Goal: Navigation & Orientation: Find specific page/section

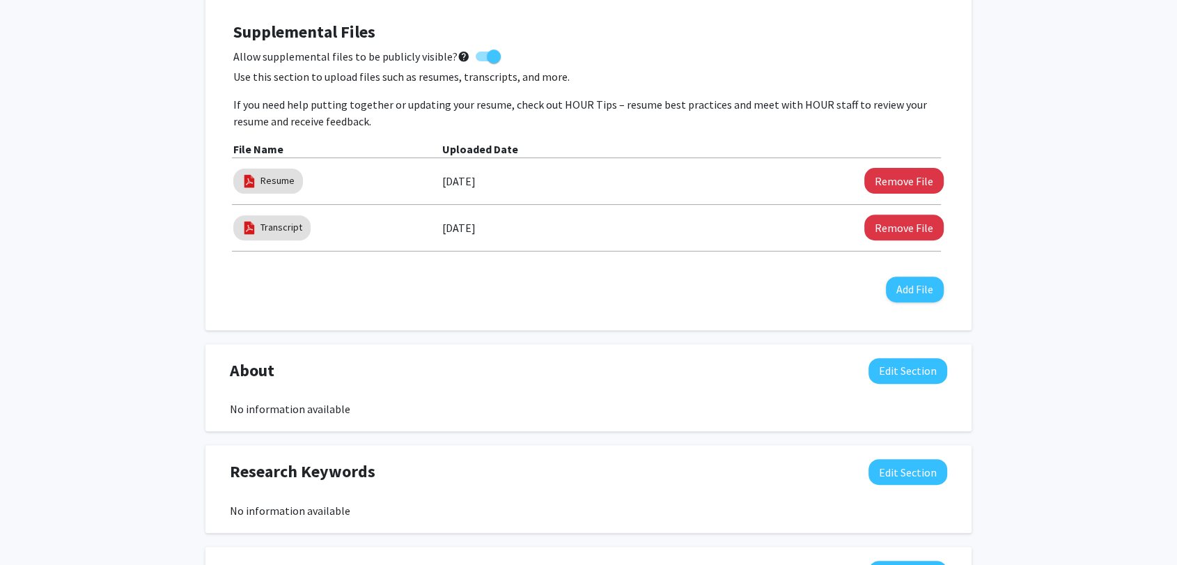
scroll to position [463, 0]
click at [908, 180] on button "Remove File" at bounding box center [903, 180] width 79 height 26
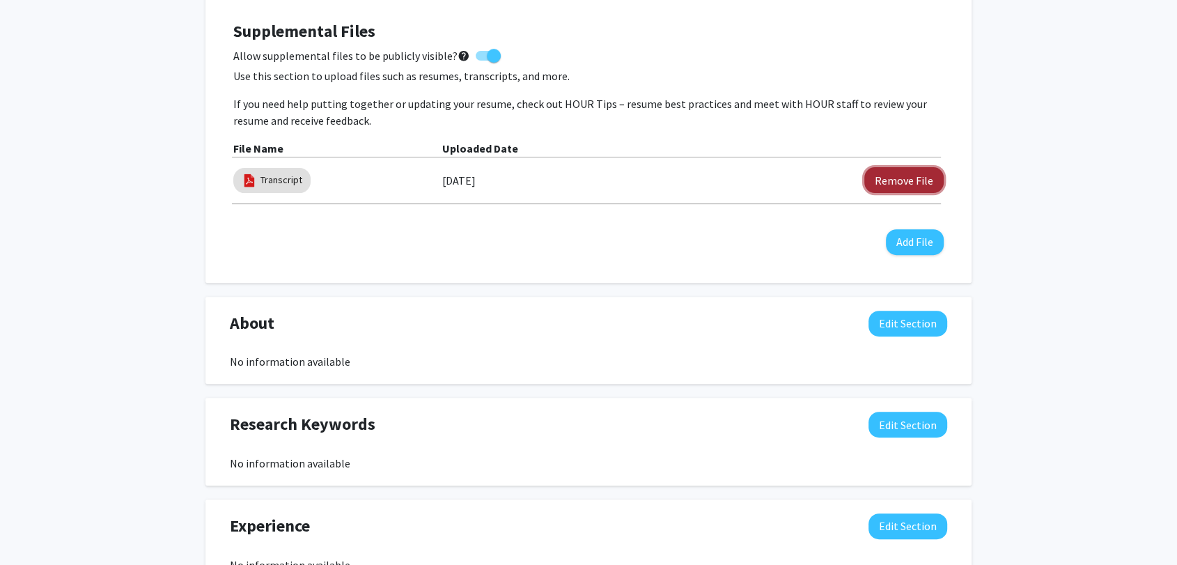
click at [902, 185] on button "Remove File" at bounding box center [903, 180] width 79 height 26
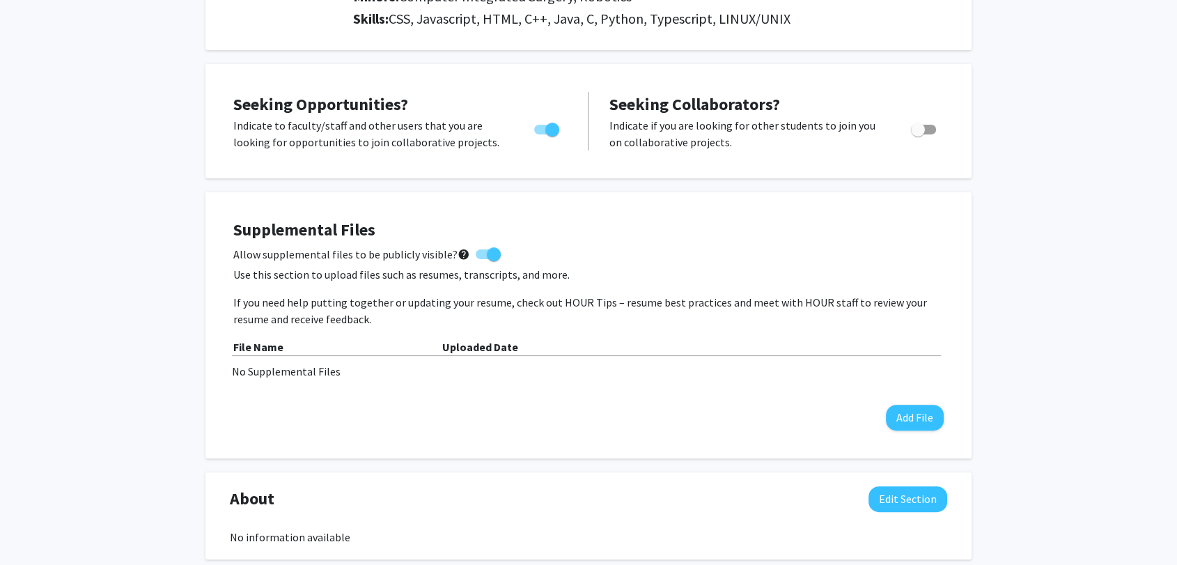
scroll to position [0, 0]
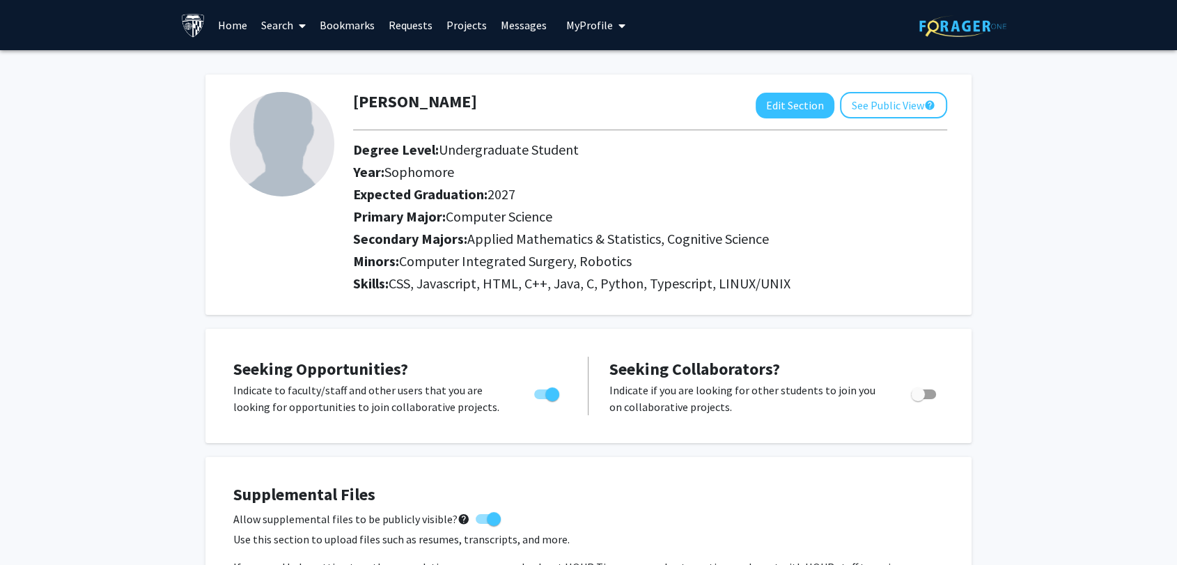
click at [414, 31] on link "Requests" at bounding box center [411, 25] width 58 height 49
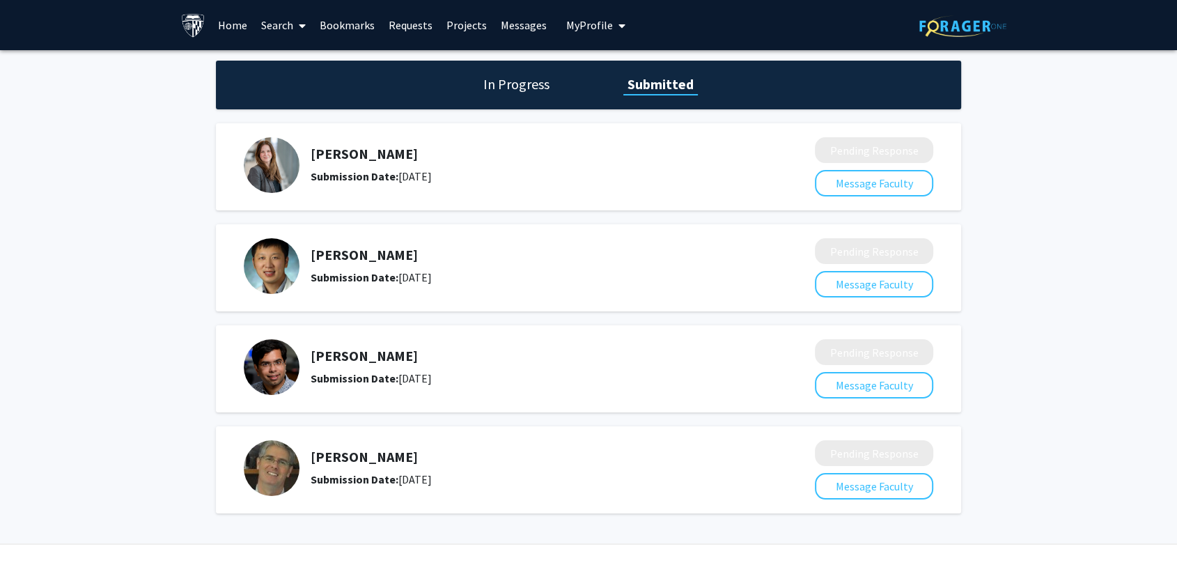
click at [484, 70] on div "In Progress Submitted" at bounding box center [588, 85] width 745 height 49
click at [474, 29] on link "Projects" at bounding box center [466, 25] width 54 height 49
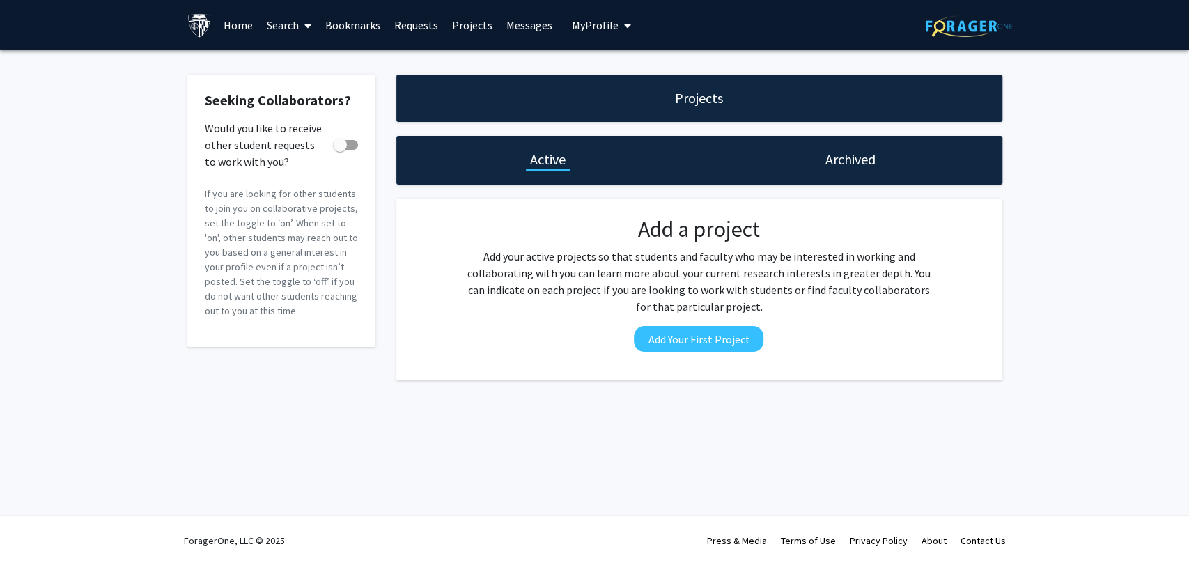
click at [535, 24] on link "Messages" at bounding box center [529, 25] width 60 height 49
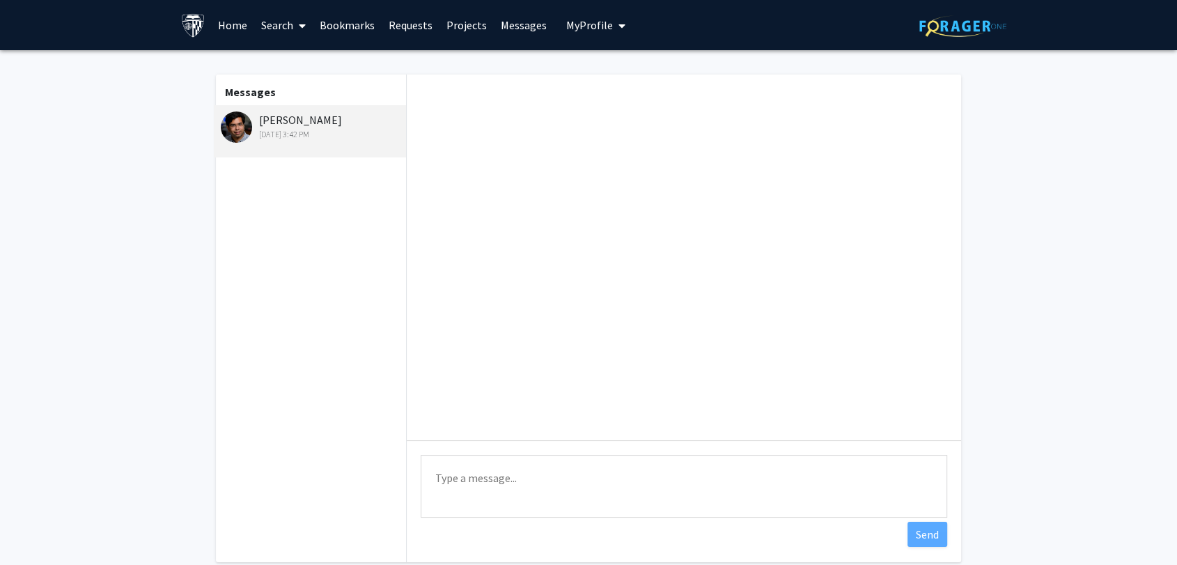
scroll to position [79, 0]
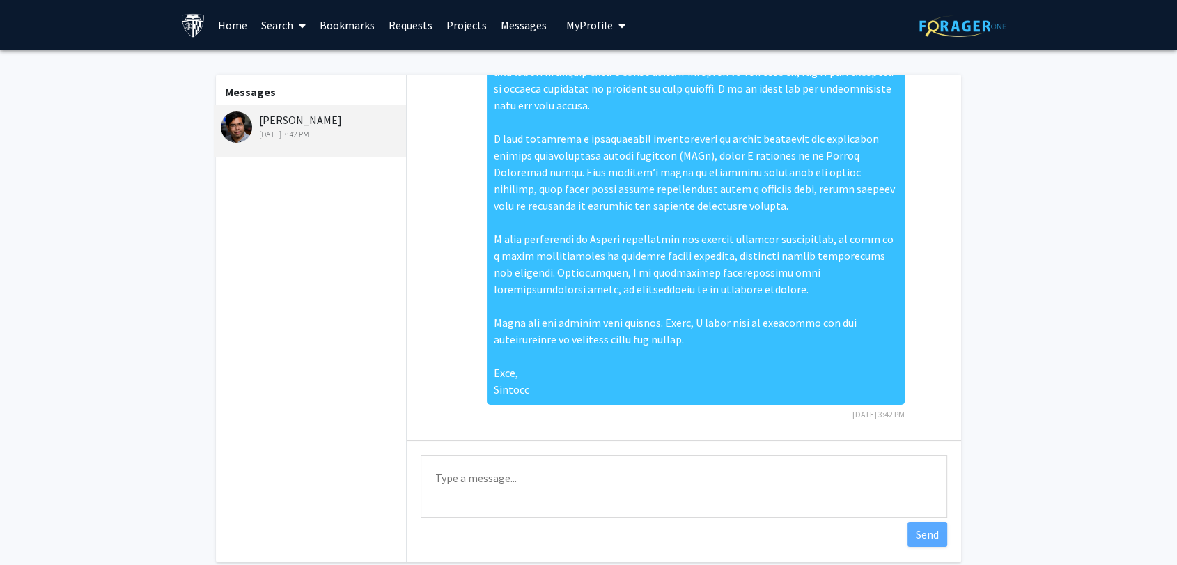
click at [214, 24] on link "Home" at bounding box center [232, 25] width 43 height 49
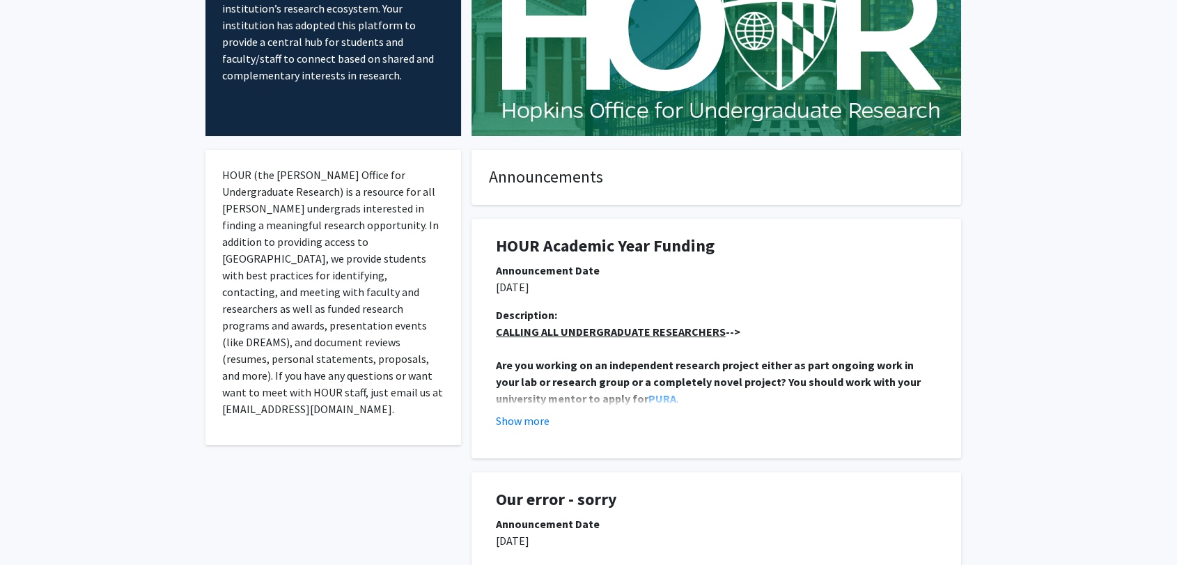
scroll to position [163, 0]
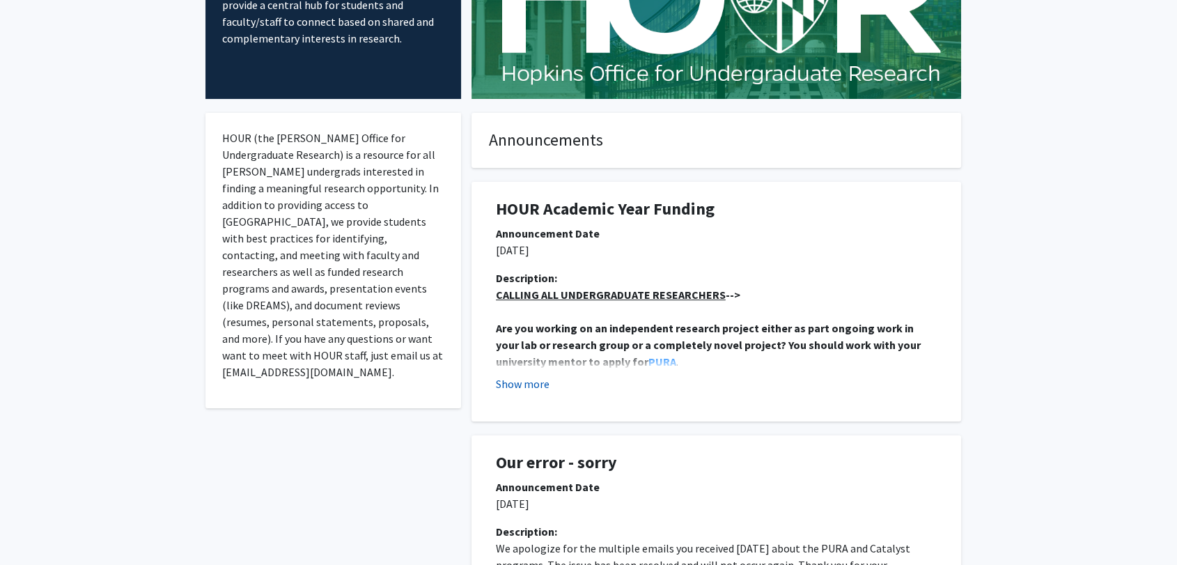
click at [528, 382] on button "Show more" at bounding box center [523, 383] width 54 height 17
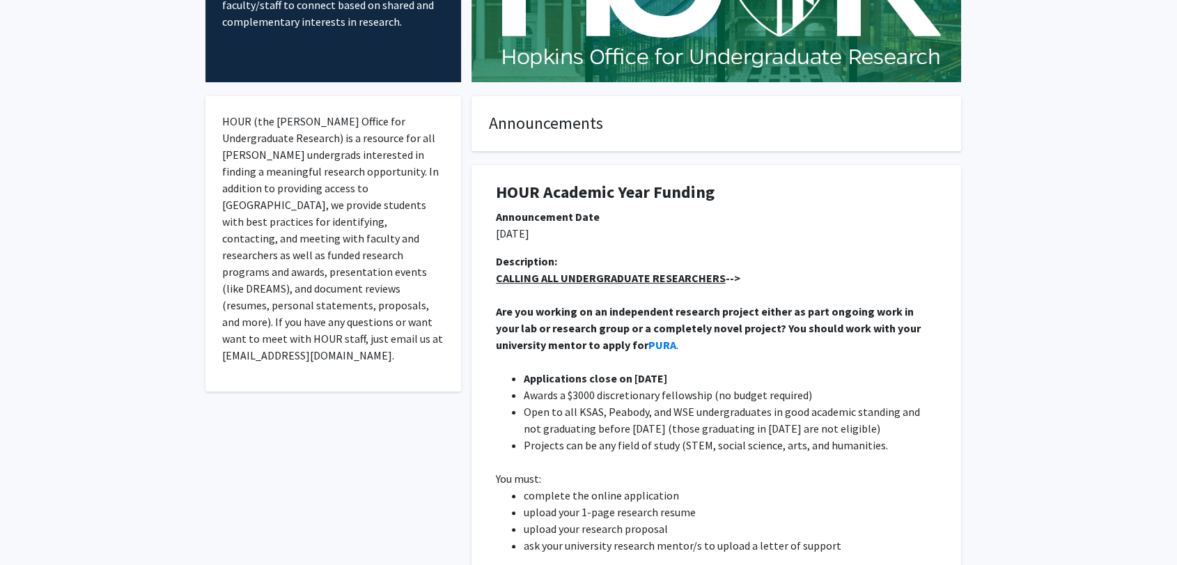
scroll to position [162, 0]
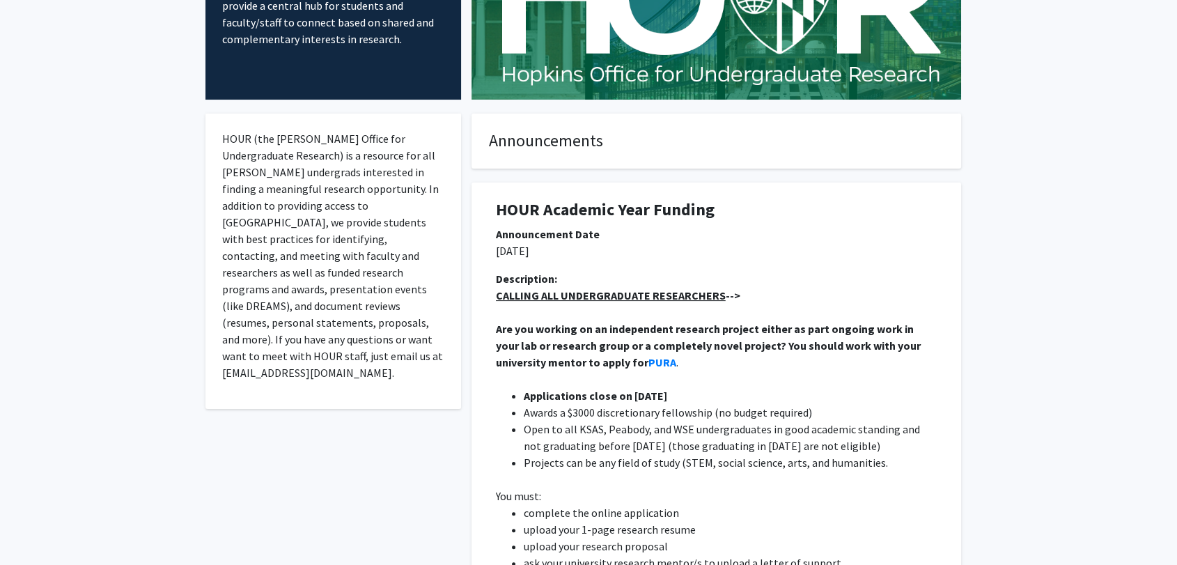
click at [853, 260] on div "Announcement Date [DATE]" at bounding box center [716, 248] width 462 height 45
